Goal: Transaction & Acquisition: Download file/media

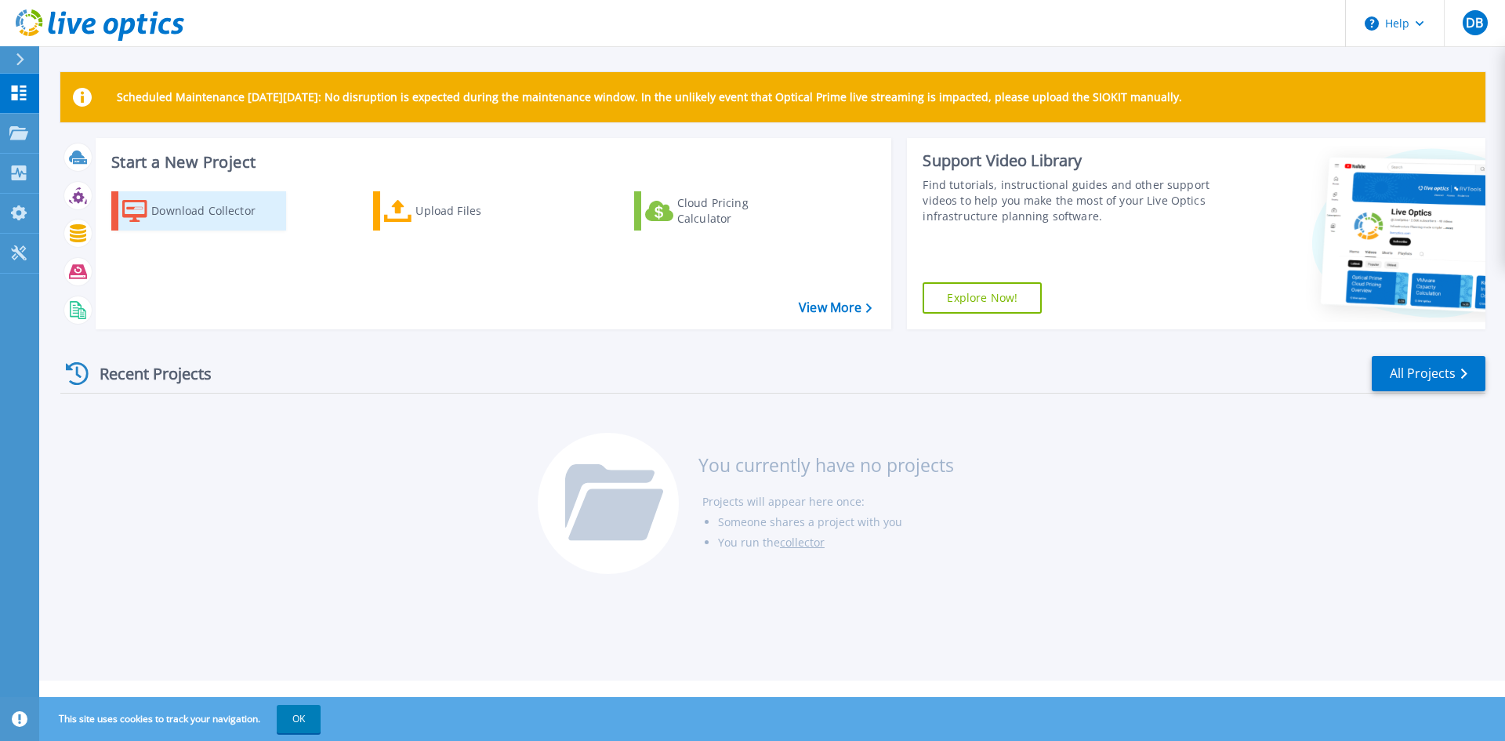
click at [155, 206] on div "Download Collector" at bounding box center [213, 210] width 125 height 31
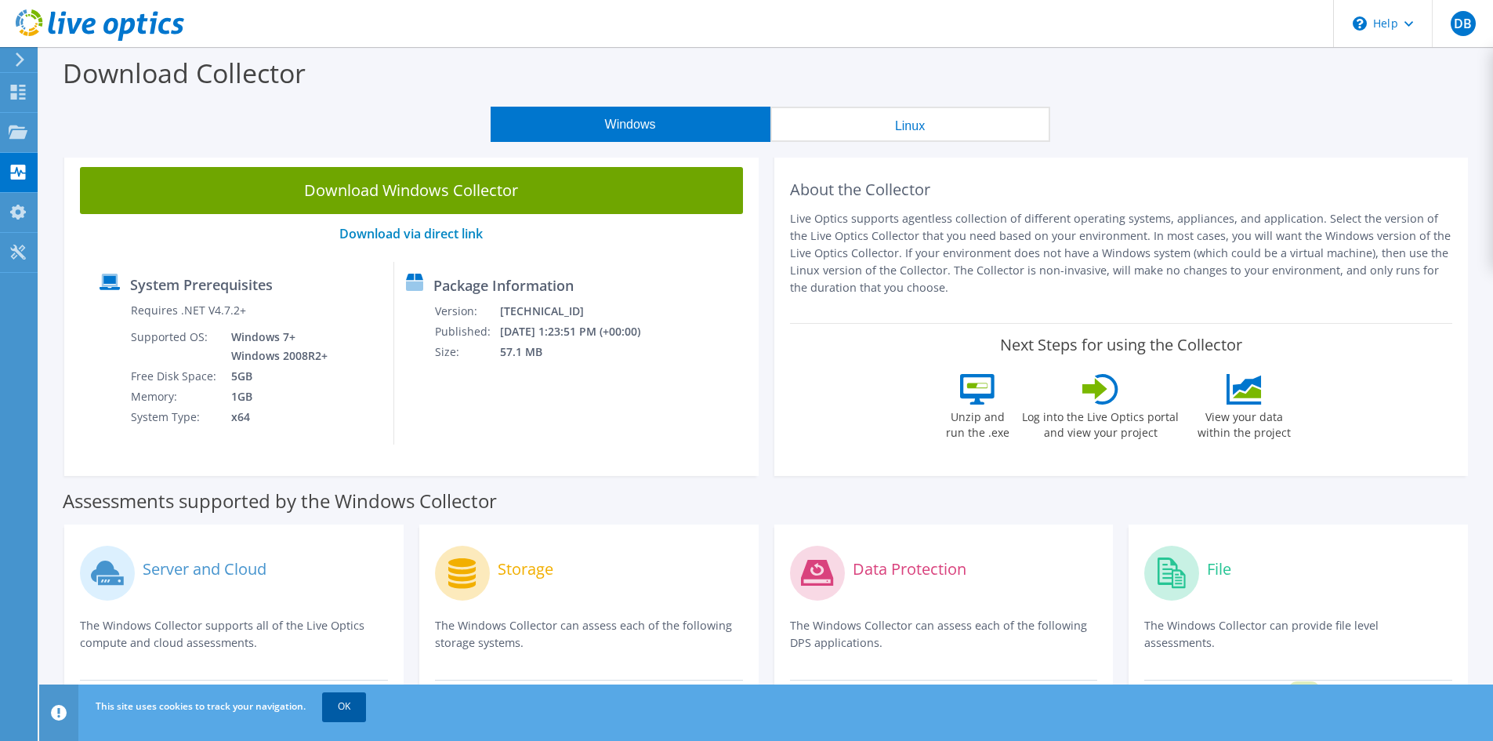
click at [331, 698] on link "OK" at bounding box center [344, 706] width 44 height 28
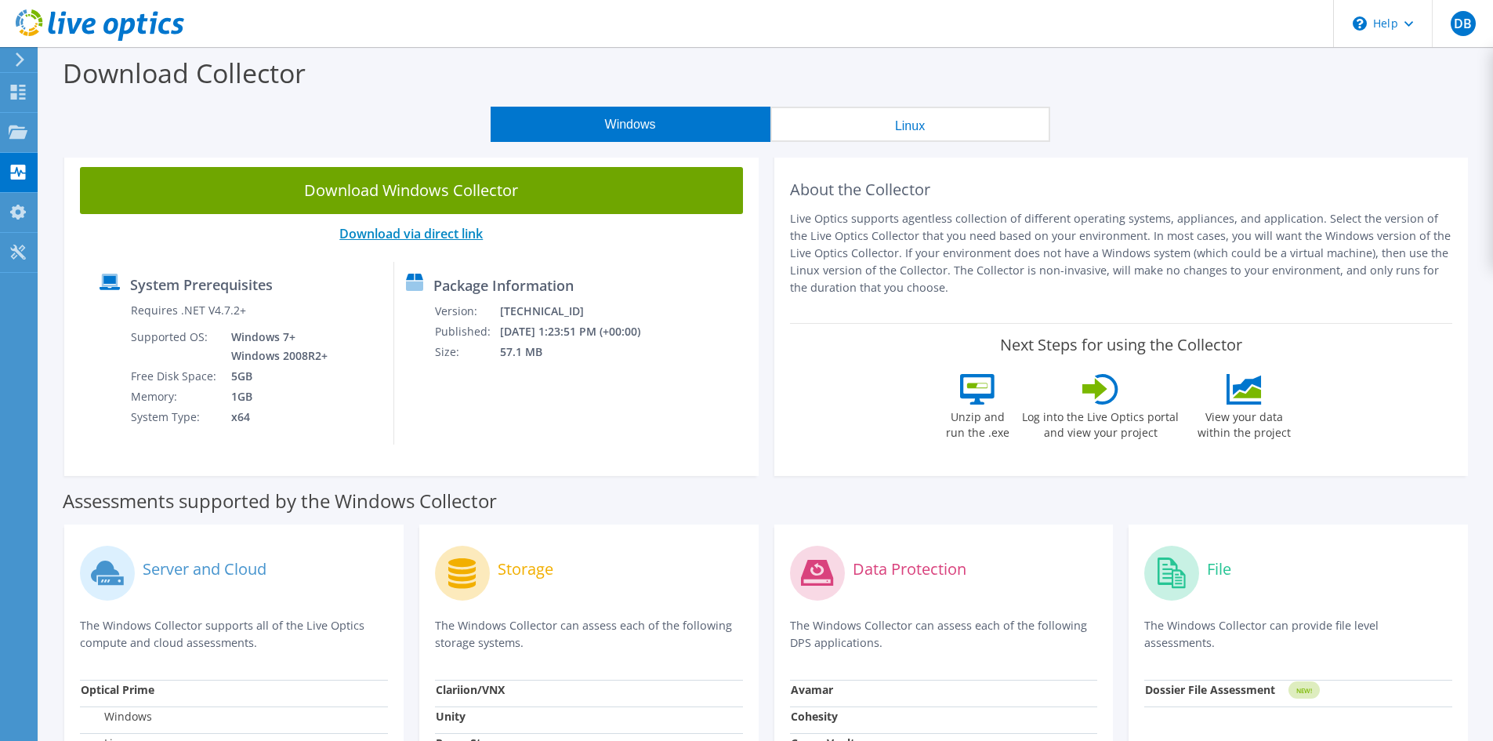
click at [451, 239] on link "Download via direct link" at bounding box center [410, 233] width 143 height 17
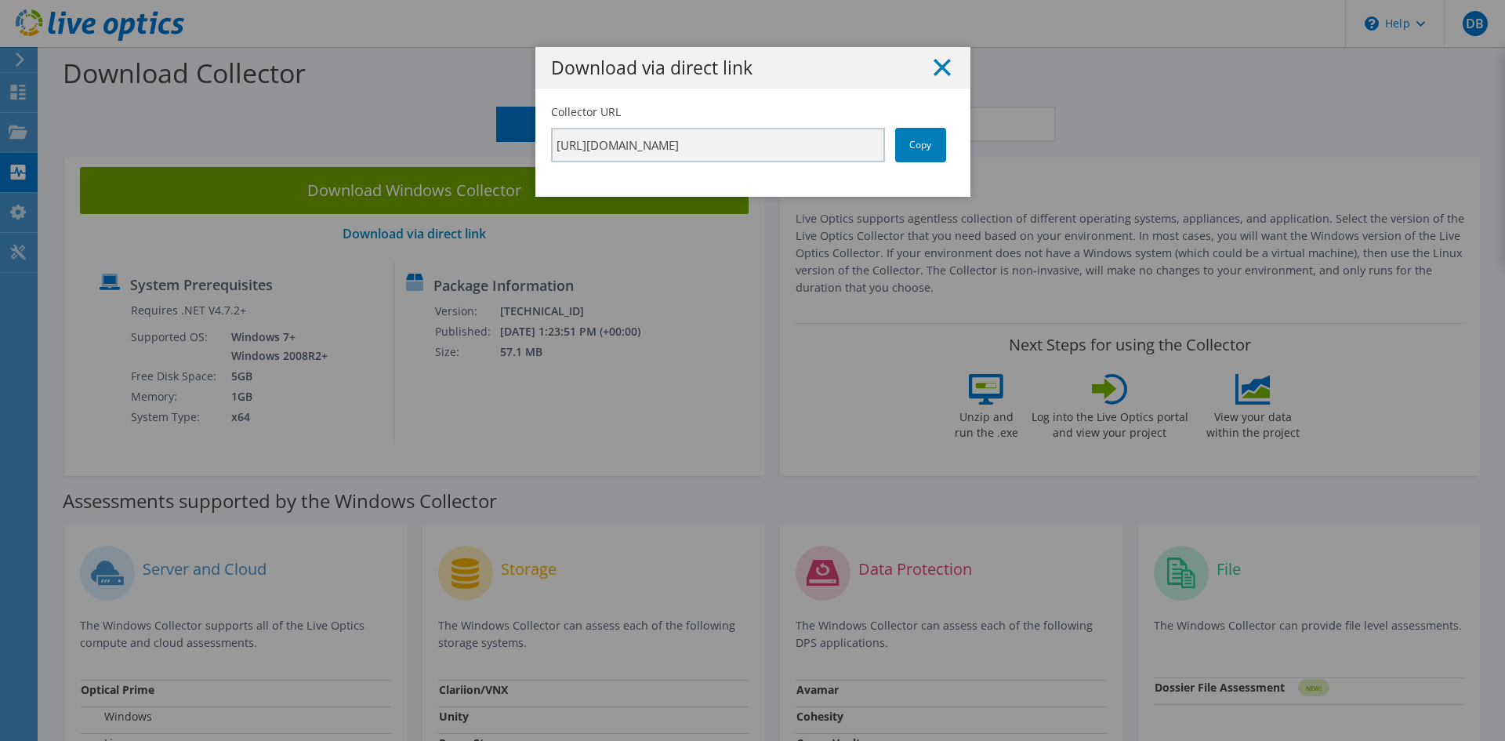
click at [940, 64] on line at bounding box center [942, 68] width 16 height 16
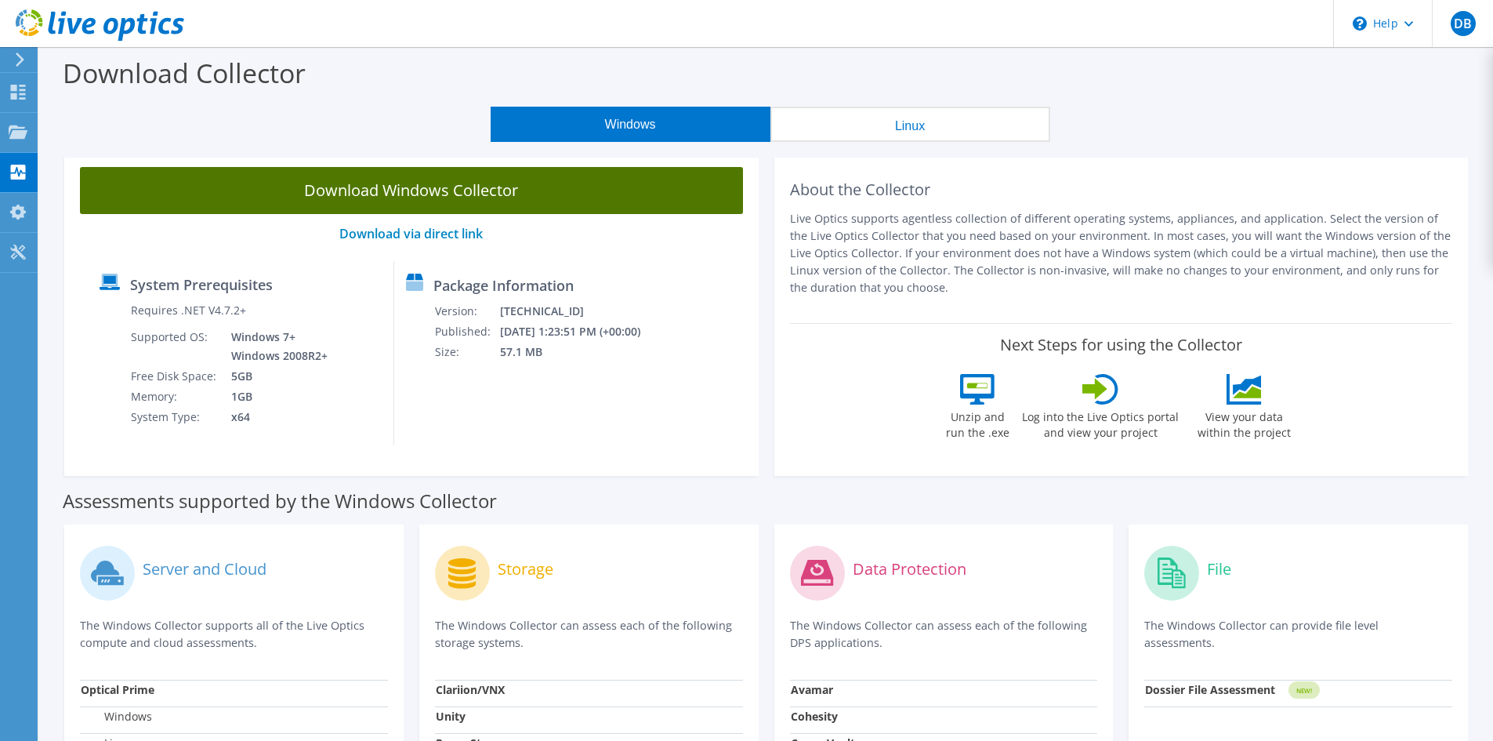
click at [422, 184] on link "Download Windows Collector" at bounding box center [411, 190] width 663 height 47
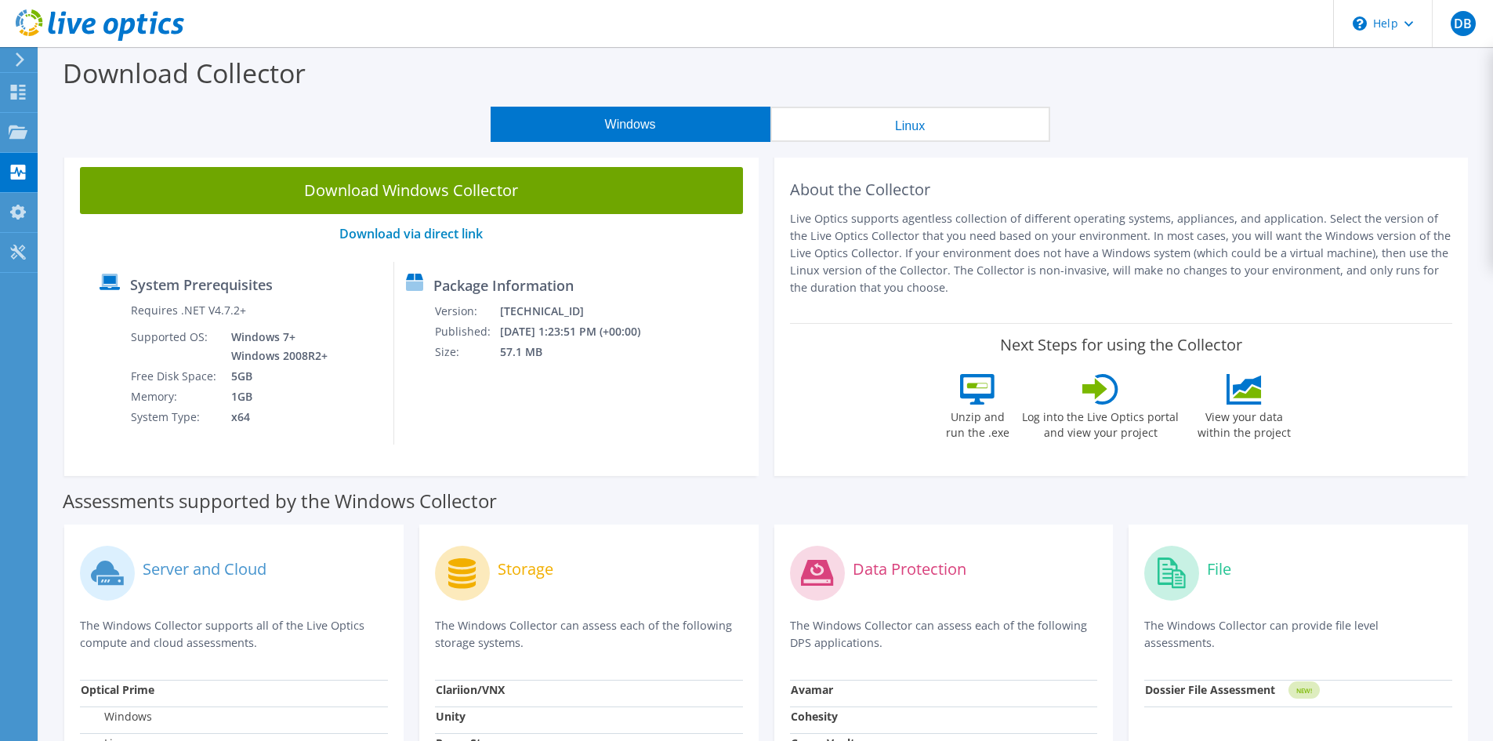
click at [160, 130] on div "Windows Linux" at bounding box center [770, 124] width 1430 height 35
click at [168, 114] on div "Windows Linux" at bounding box center [770, 124] width 1430 height 35
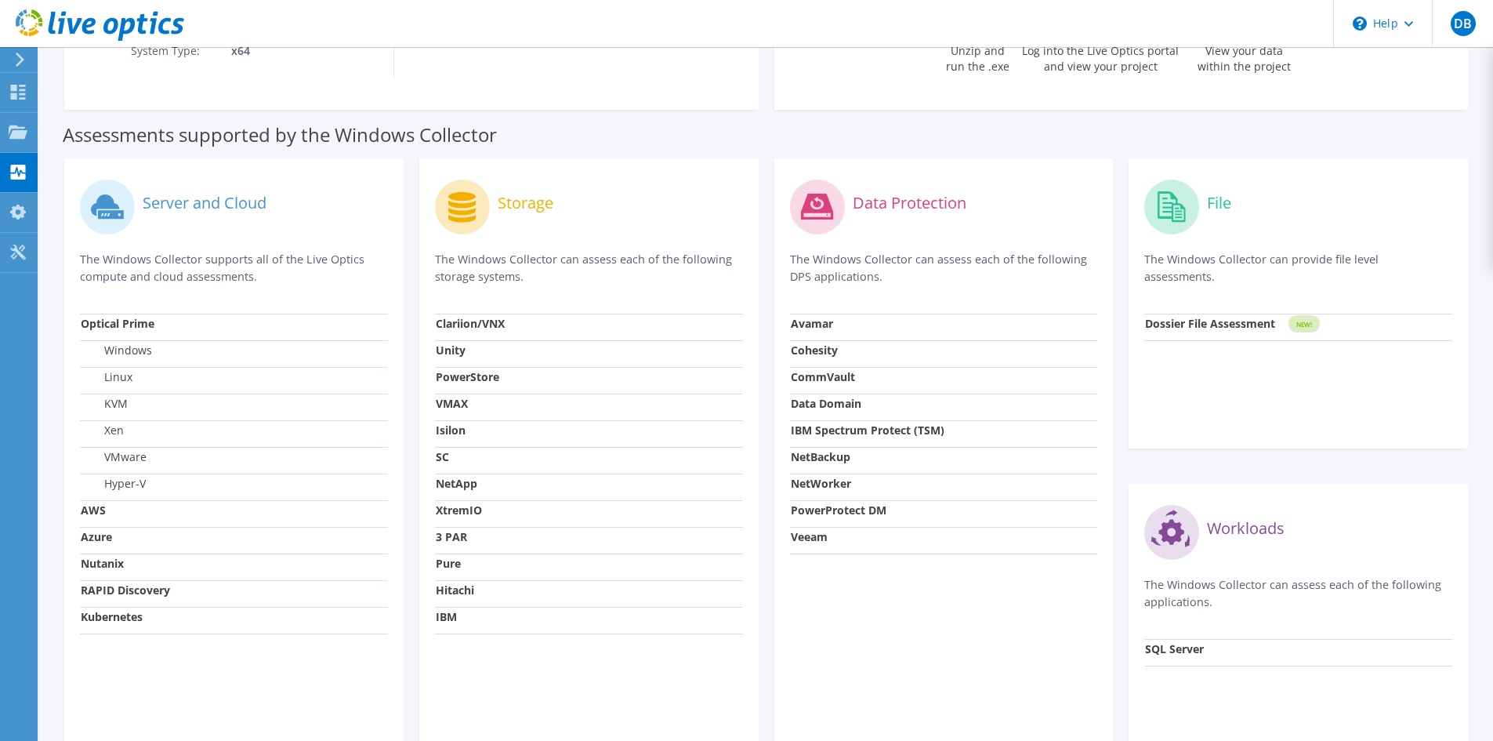
scroll to position [392, 0]
